Goal: Information Seeking & Learning: Learn about a topic

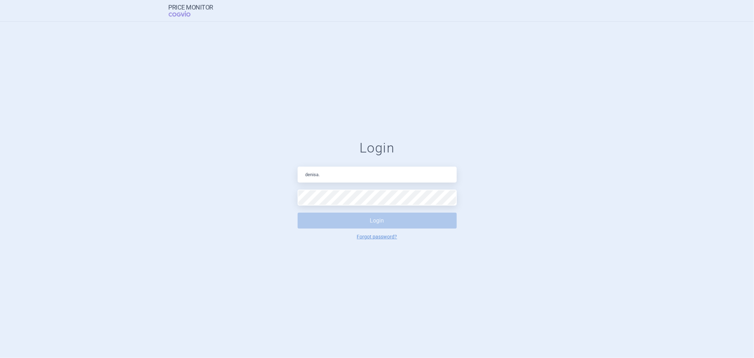
type input "[PERSON_NAME][EMAIL_ADDRESS][DOMAIN_NAME]"
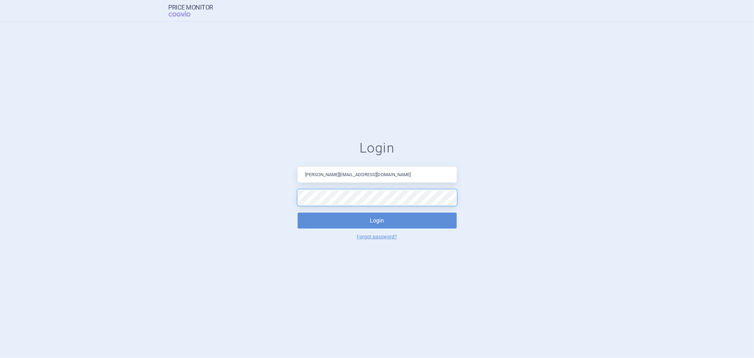
click at [298, 213] on button "Login" at bounding box center [377, 221] width 159 height 16
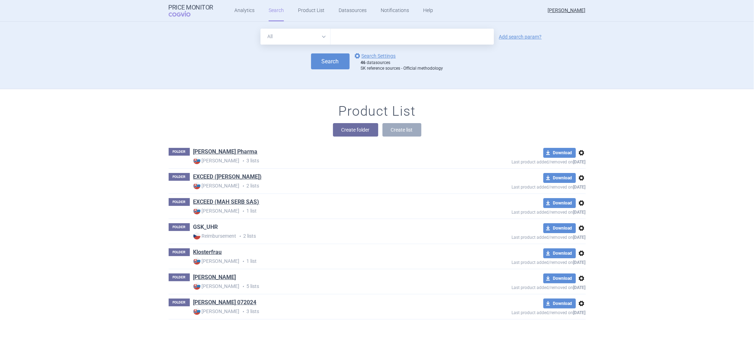
click at [208, 228] on link "GSK_UHR" at bounding box center [205, 227] width 25 height 8
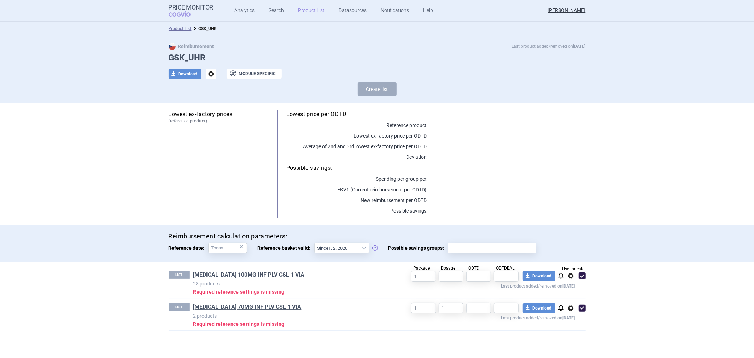
click at [236, 276] on link "[MEDICAL_DATA] 100MG INF PLV CSL 1 VIA" at bounding box center [248, 275] width 111 height 8
click at [253, 303] on link "[MEDICAL_DATA] 70MG INF PLV CSL 1 VIA" at bounding box center [247, 307] width 108 height 8
